Goal: Transaction & Acquisition: Obtain resource

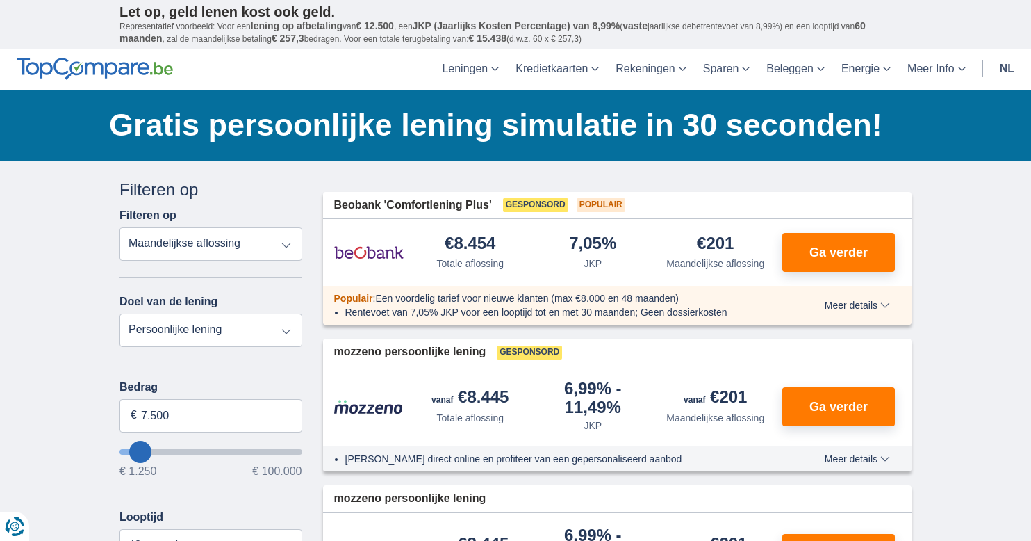
type input "8.250"
type input "9250"
type input "9.250"
select select "48"
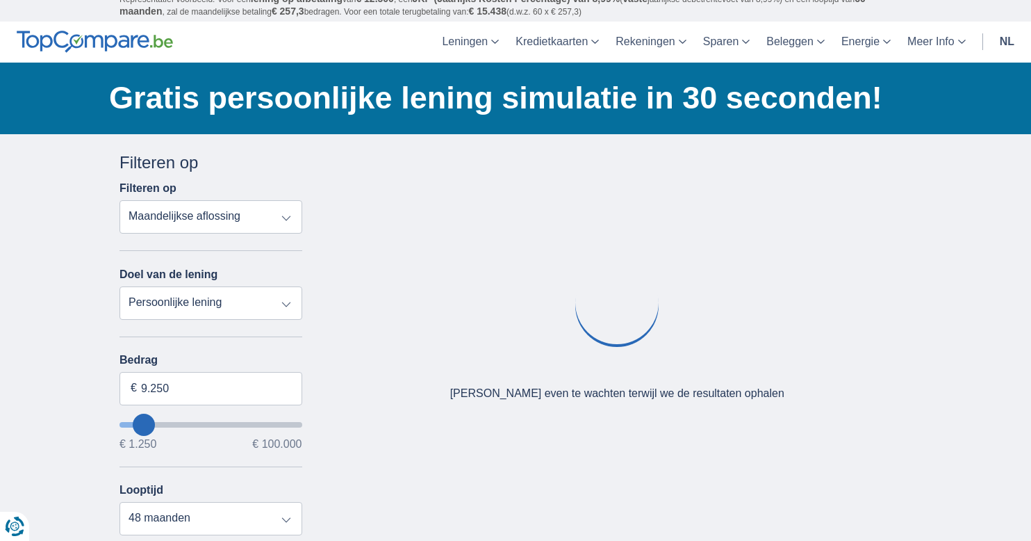
scroll to position [63, 0]
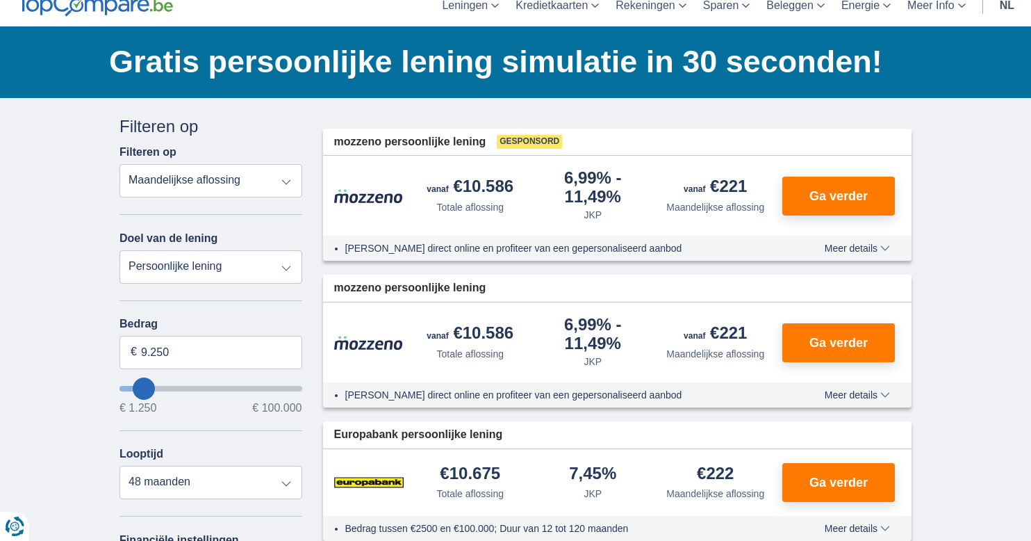
type input "12.250"
type input "13250"
type input "13.250"
select select "60"
type input "14.250"
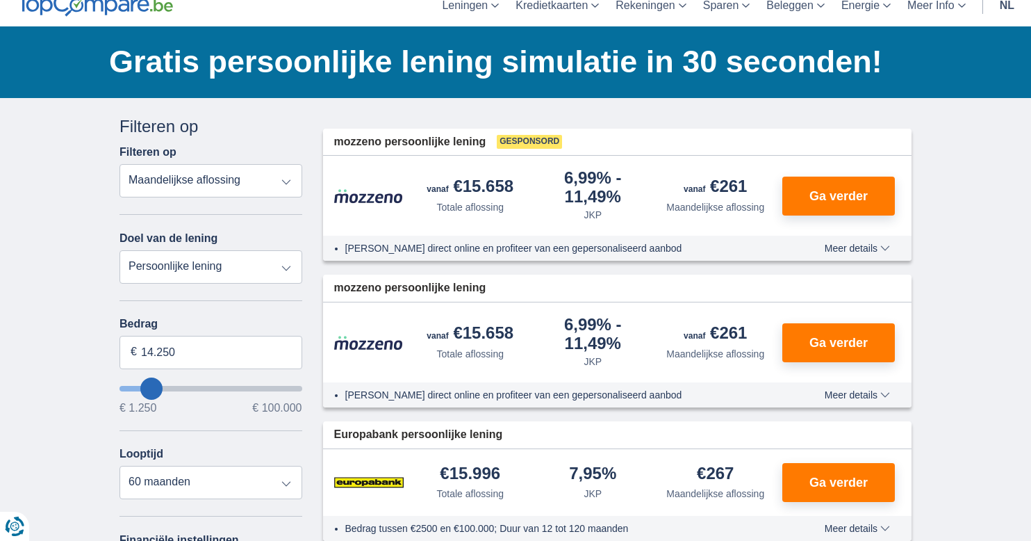
type input "15250"
type input "15.250"
select select "84"
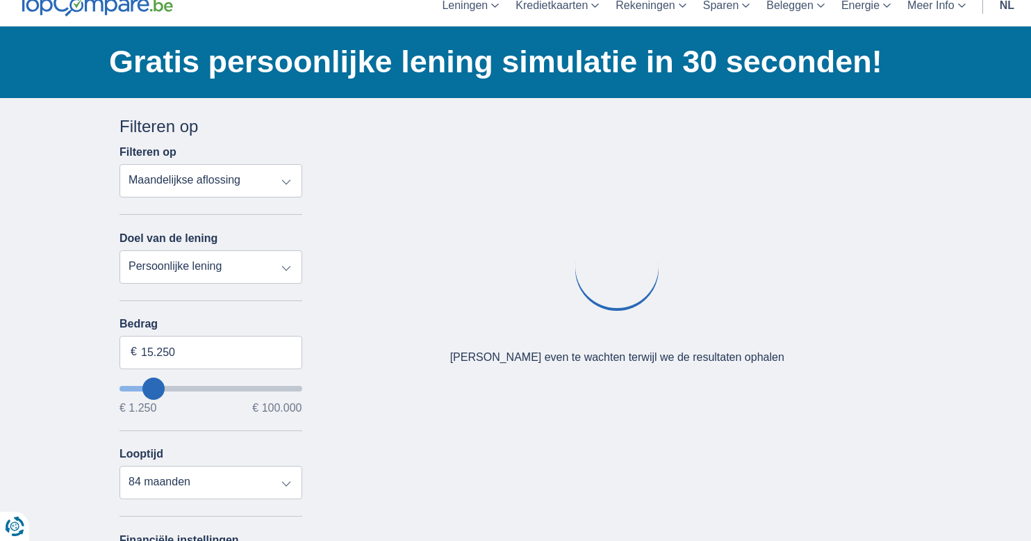
type input "44.250"
type input "44250"
select select "120"
type input "44250"
click at [199, 391] on input "wantToBorrow" at bounding box center [211, 389] width 183 height 6
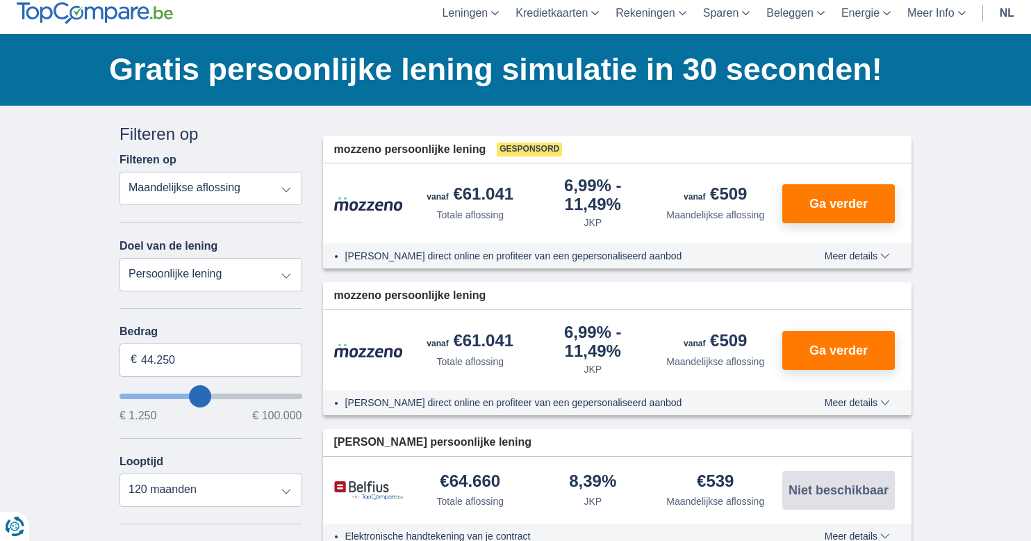
scroll to position [81, 0]
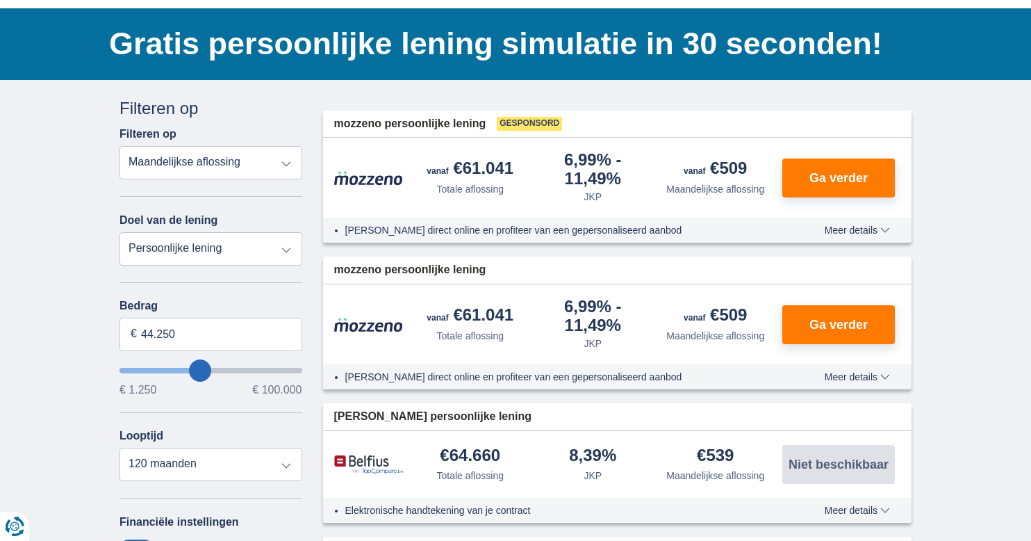
type input "99.250"
type input "99250"
click at [296, 371] on input "wantToBorrow" at bounding box center [211, 371] width 183 height 6
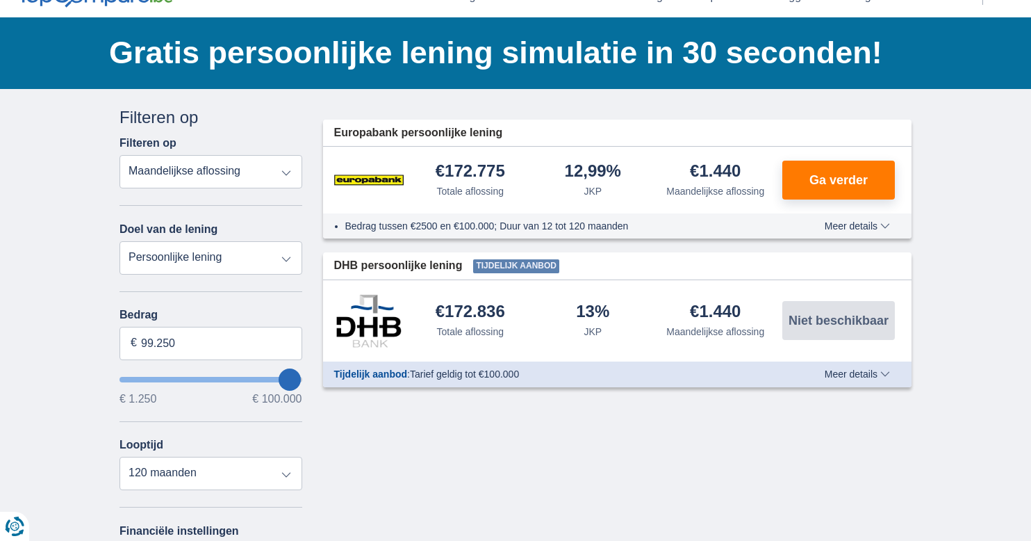
scroll to position [76, 0]
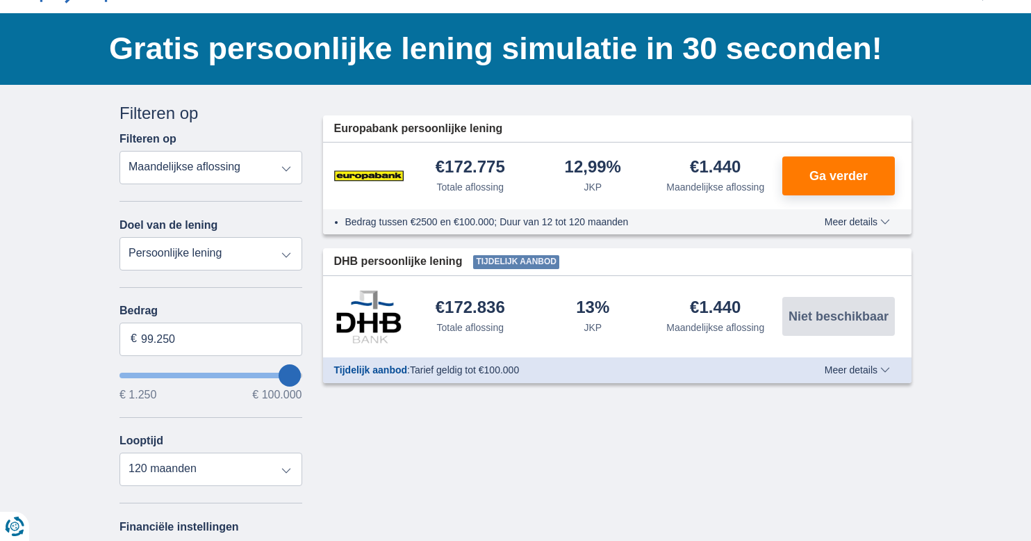
type input "89.250"
type input "89250"
click at [273, 377] on input "wantToBorrow" at bounding box center [211, 376] width 183 height 6
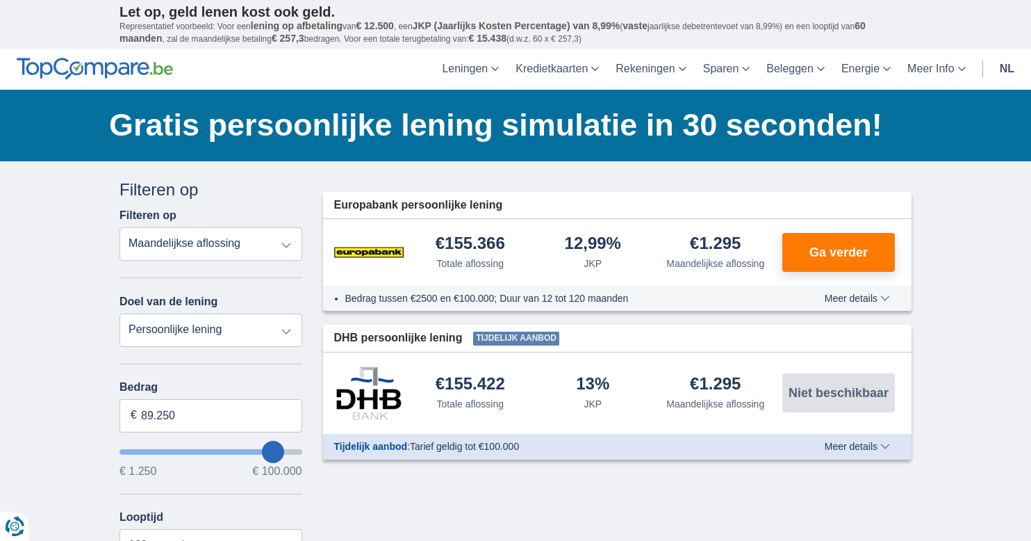
type input "31.250"
type input "31250"
click at [179, 452] on input "wantToBorrow" at bounding box center [211, 452] width 183 height 6
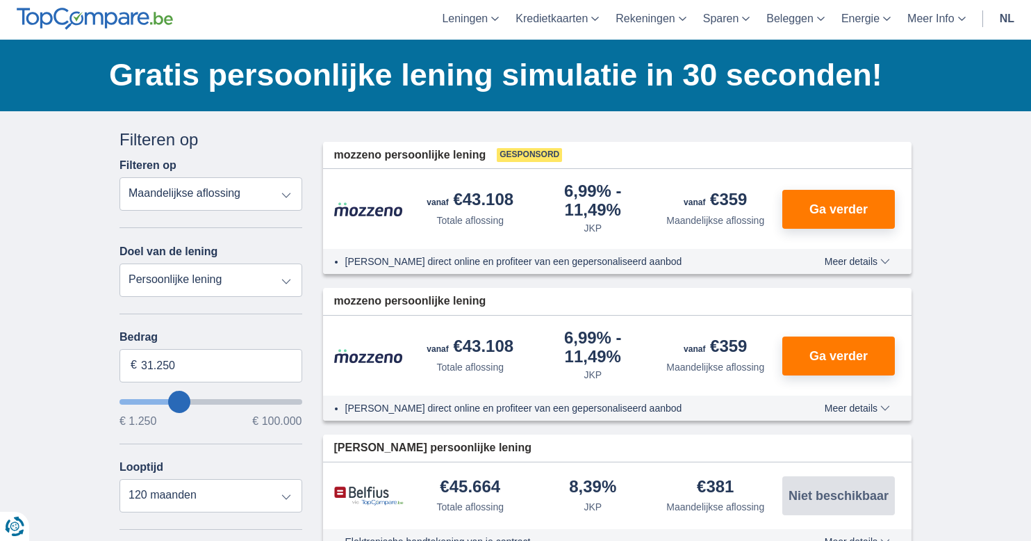
scroll to position [63, 0]
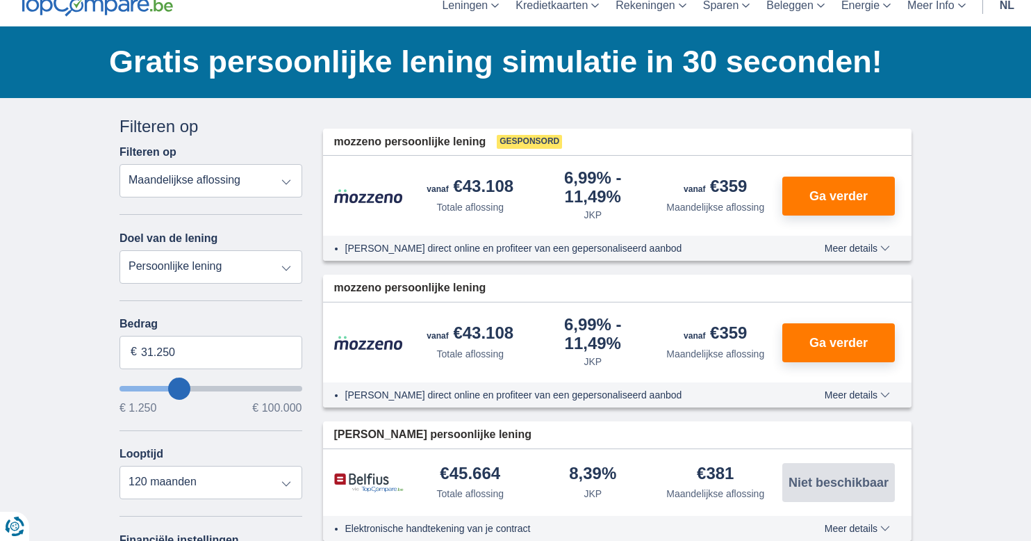
type input "38.250"
type input "38250"
click at [190, 391] on input "wantToBorrow" at bounding box center [211, 389] width 183 height 6
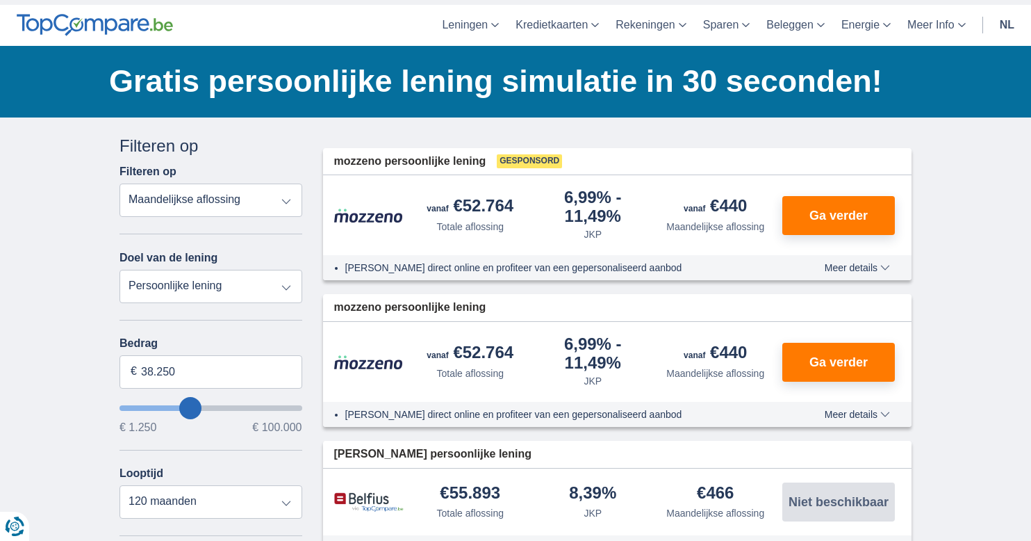
scroll to position [47, 0]
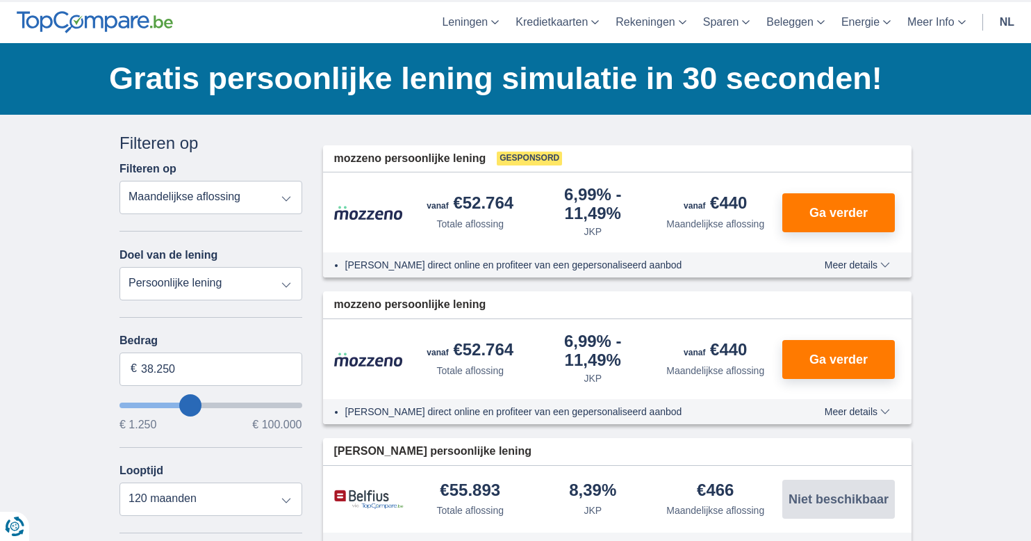
type input "40.250"
type input "41250"
type input "41.250"
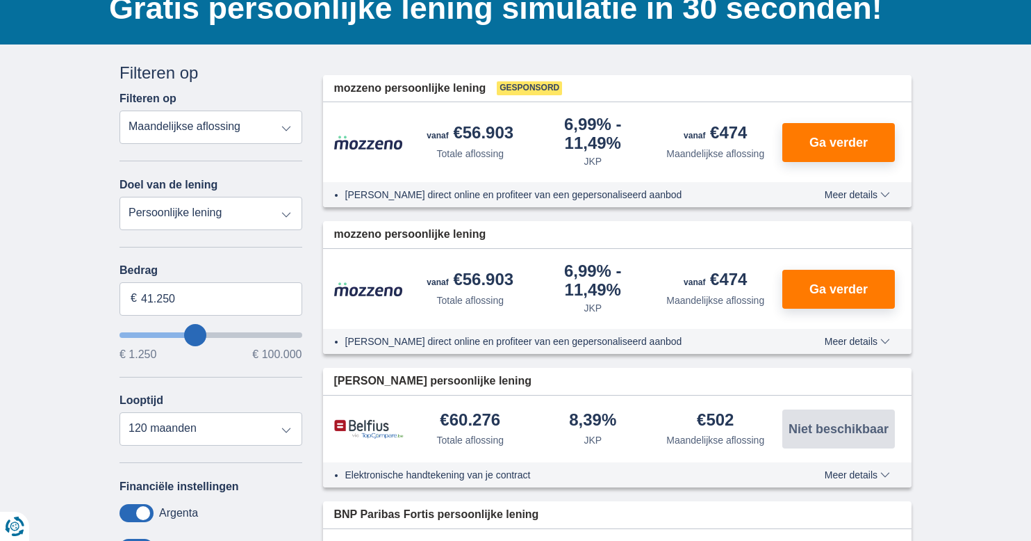
scroll to position [118, 0]
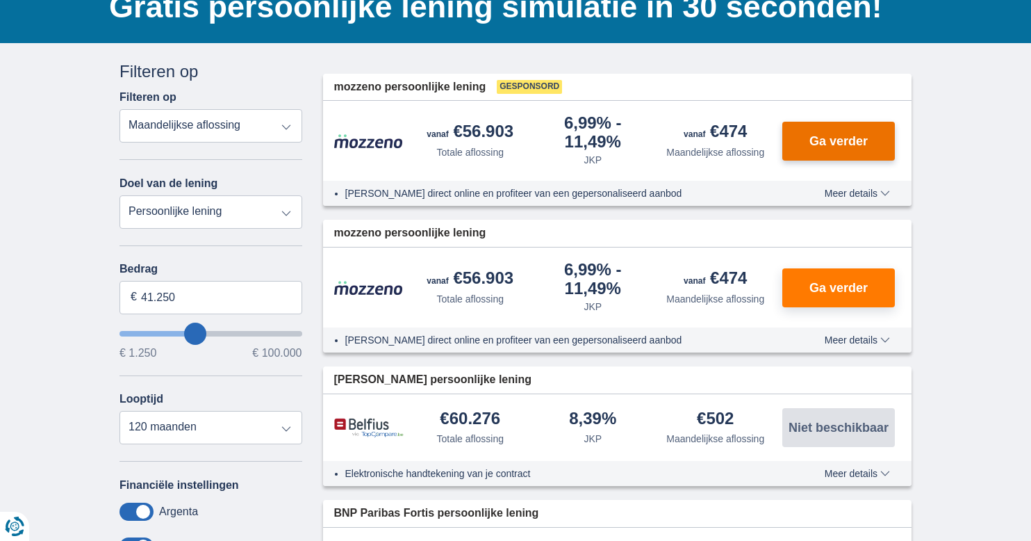
click at [824, 155] on button "Ga verder" at bounding box center [839, 141] width 113 height 39
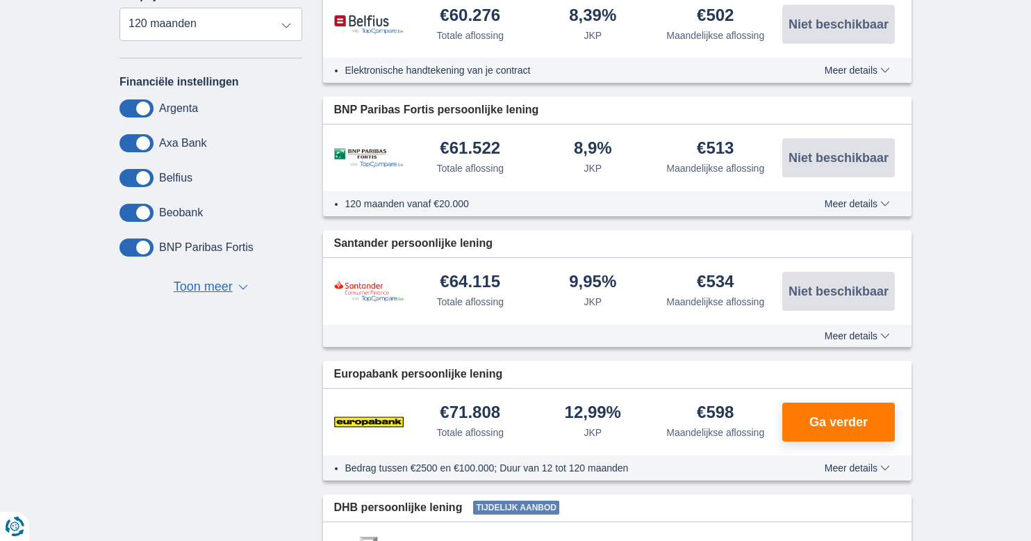
scroll to position [546, 0]
